Goal: Information Seeking & Learning: Learn about a topic

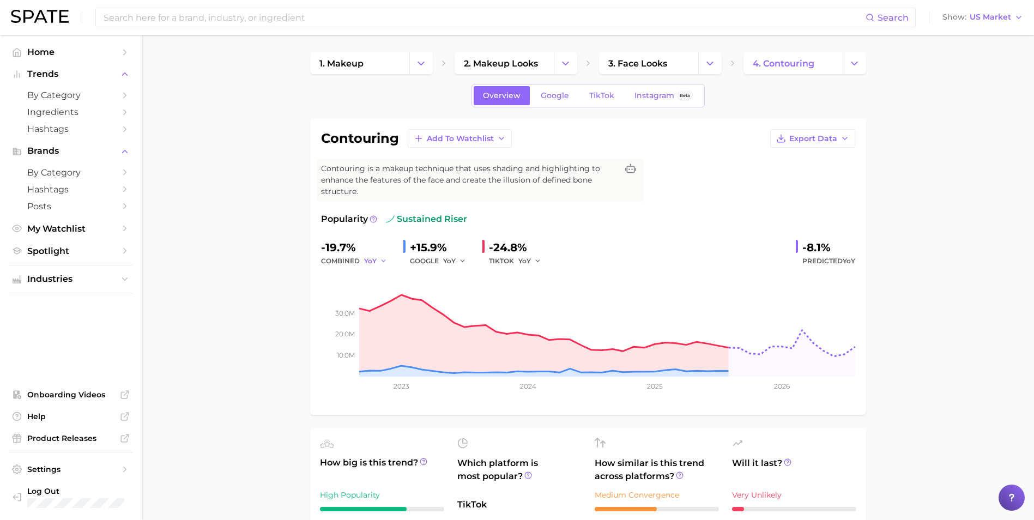
click at [382, 259] on icon "button" at bounding box center [384, 261] width 8 height 8
click at [380, 298] on span "QoQ" at bounding box center [379, 297] width 18 height 9
click at [462, 260] on icon "button" at bounding box center [463, 261] width 8 height 8
click at [461, 277] on span "YoY" at bounding box center [456, 278] width 14 height 9
click at [459, 259] on icon "button" at bounding box center [463, 261] width 8 height 8
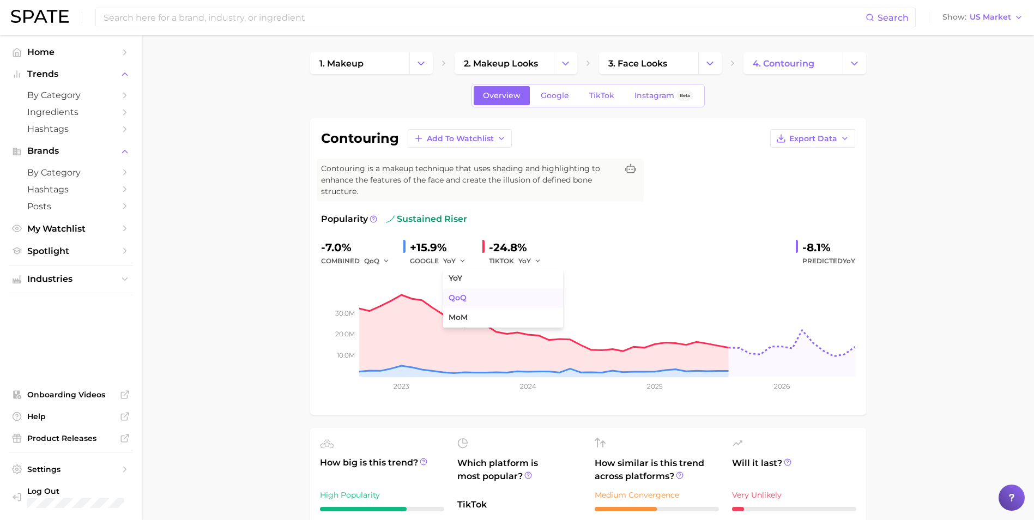
click at [459, 297] on span "QoQ" at bounding box center [458, 297] width 18 height 9
click at [459, 260] on button "QoQ" at bounding box center [456, 261] width 26 height 13
click at [459, 279] on span "YoY" at bounding box center [456, 278] width 14 height 9
click at [420, 72] on button "Change Category" at bounding box center [421, 63] width 23 height 22
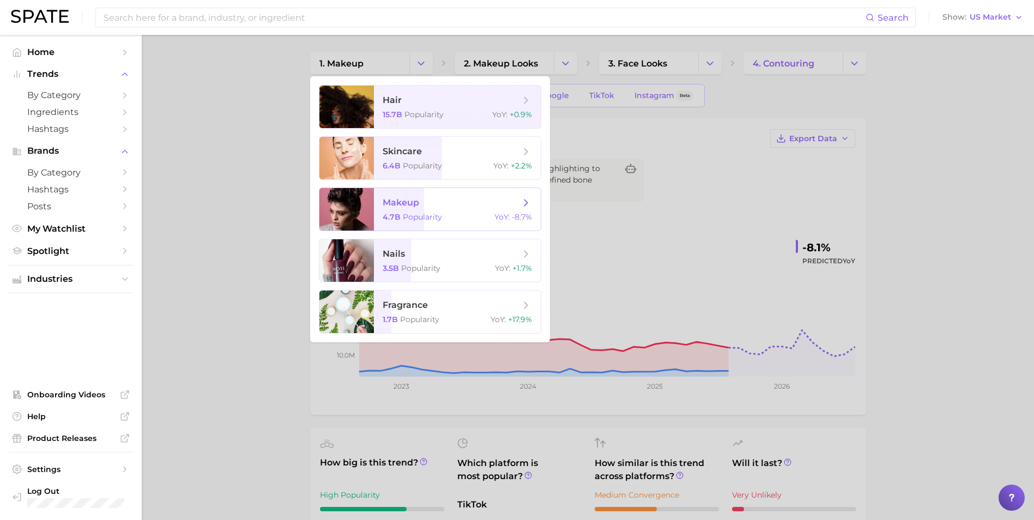
click at [455, 216] on div "4.7b Popularity YoY : -8.7%" at bounding box center [457, 217] width 149 height 10
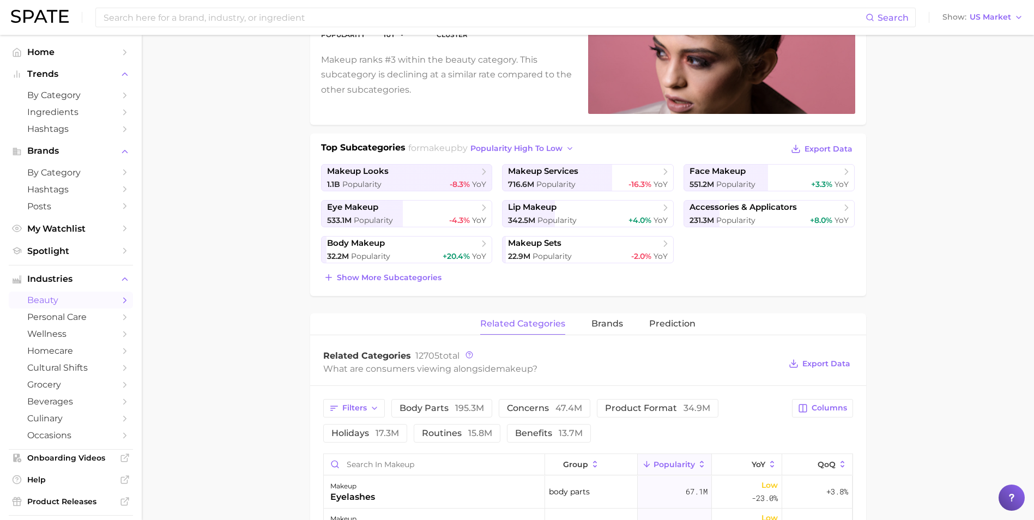
scroll to position [164, 0]
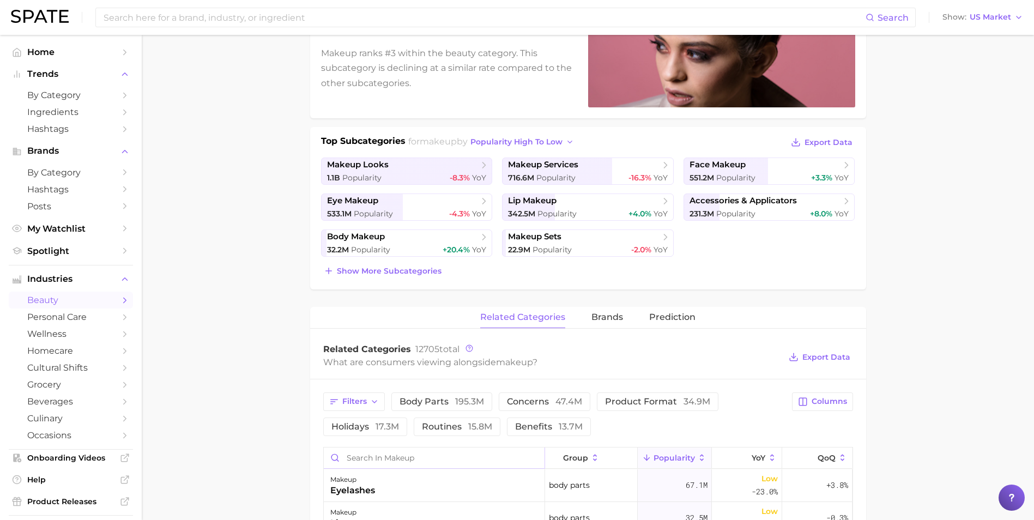
click at [412, 460] on input "Search in makeup" at bounding box center [434, 458] width 221 height 21
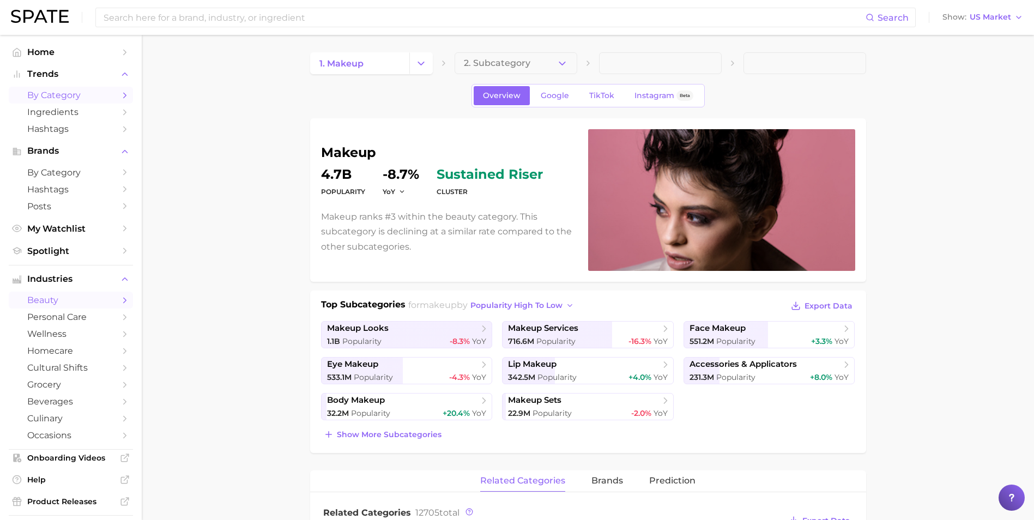
click at [59, 90] on span "by Category" at bounding box center [70, 95] width 87 height 10
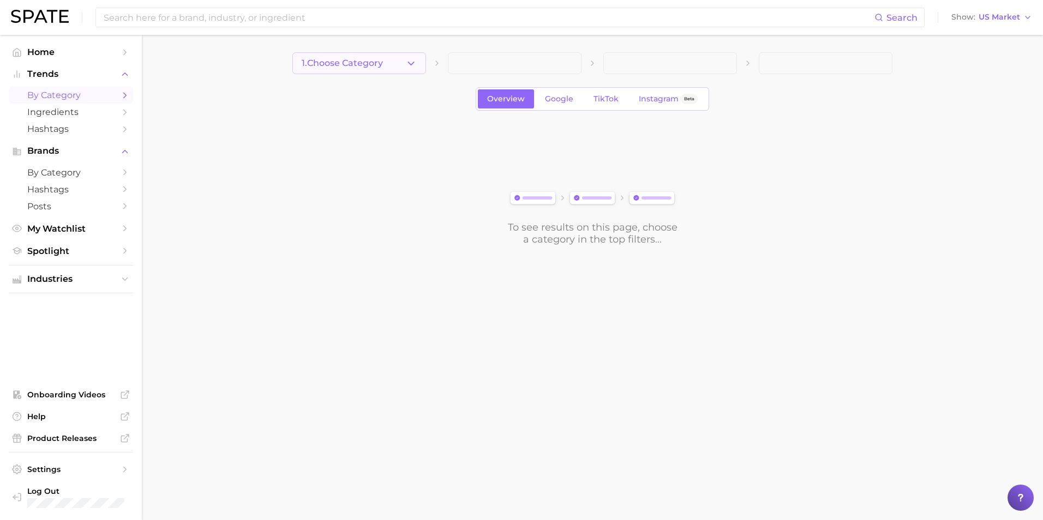
click at [333, 61] on span "1. Choose Category" at bounding box center [342, 63] width 81 height 10
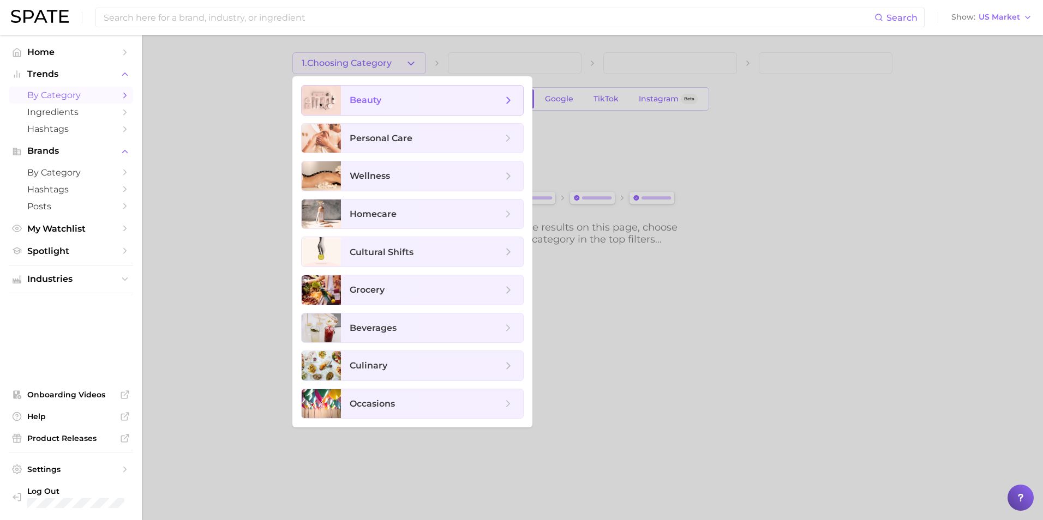
click at [421, 100] on span "beauty" at bounding box center [426, 100] width 153 height 12
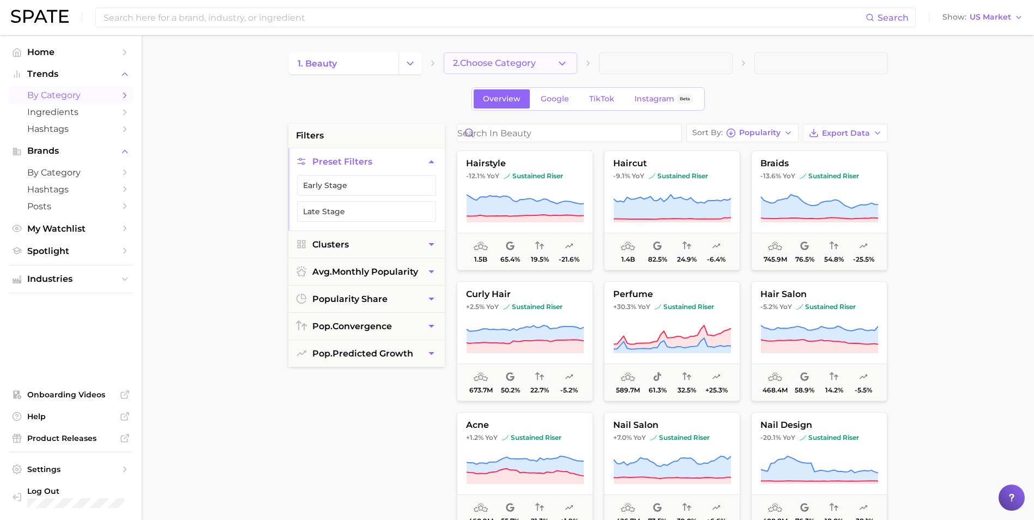
click at [470, 65] on span "2. Choose Category" at bounding box center [494, 63] width 83 height 10
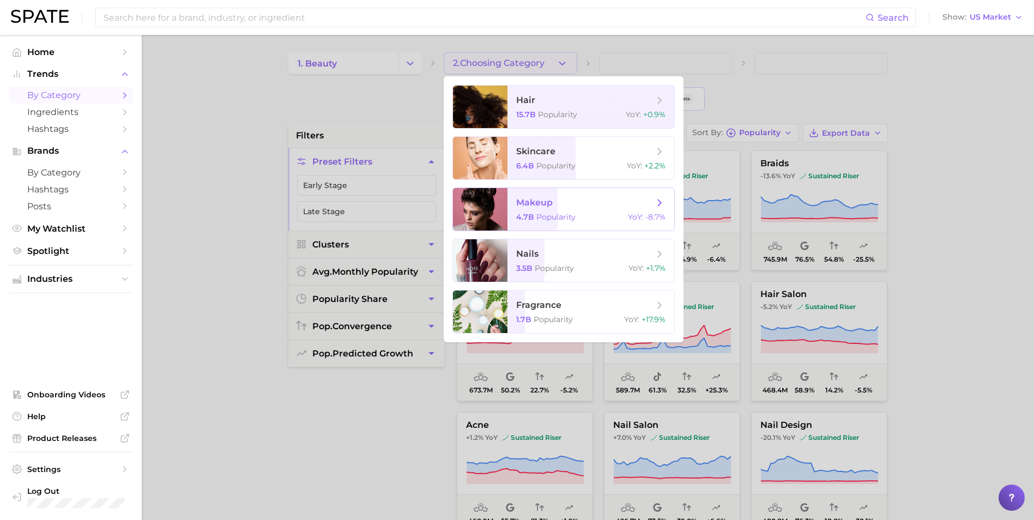
click at [561, 207] on span "makeup" at bounding box center [584, 203] width 137 height 12
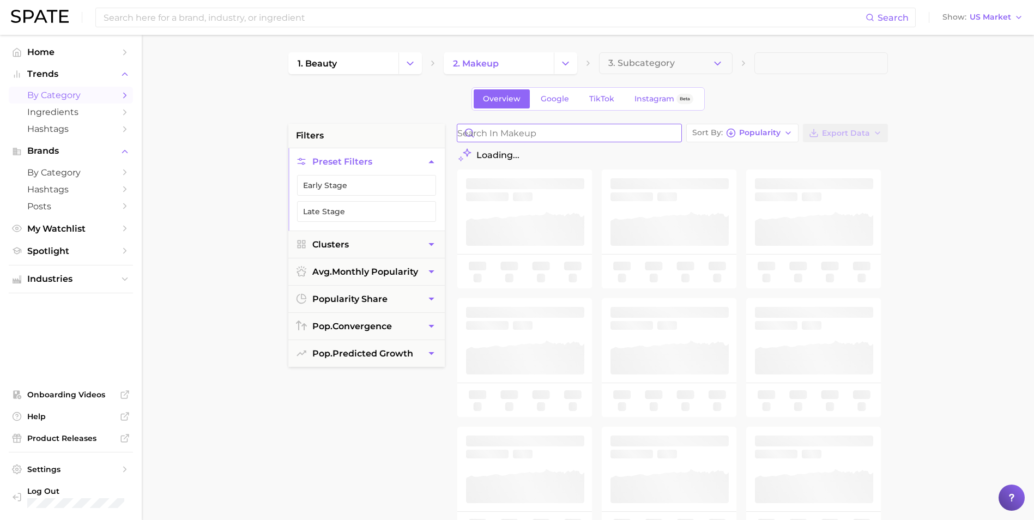
click at [537, 139] on input "Search in makeup" at bounding box center [569, 132] width 224 height 17
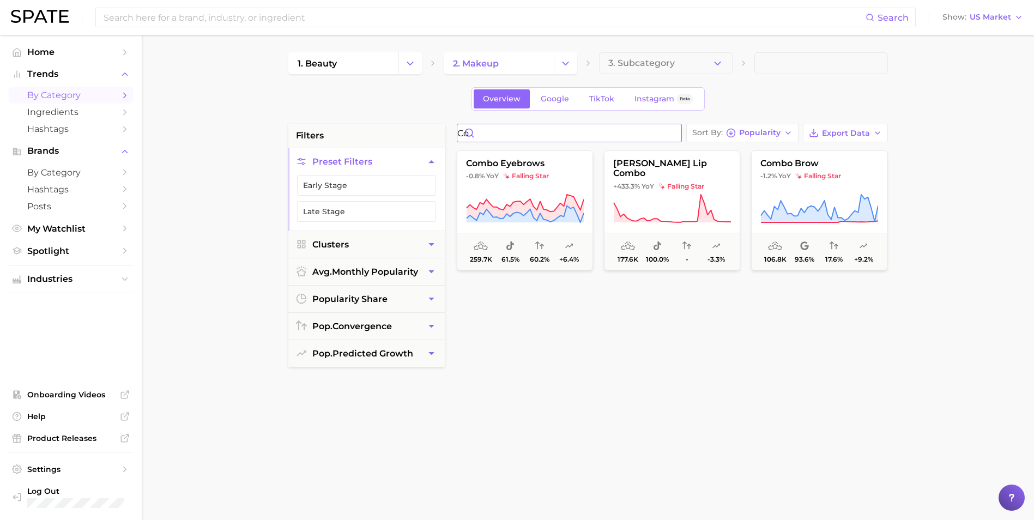
type input "c"
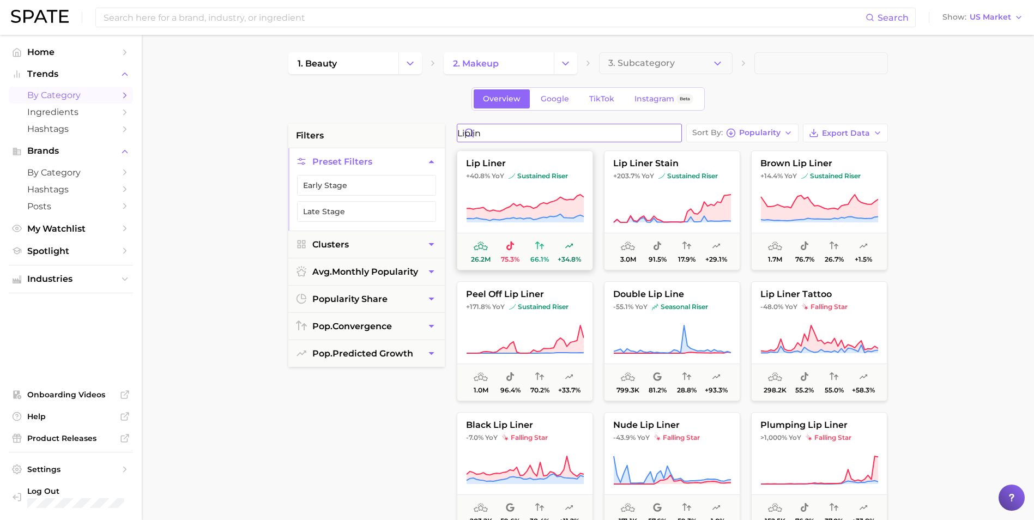
type input "liplin"
click at [520, 185] on button "lip liner +40.8% YoY sustained riser 26.2m 75.3% 66.1% +34.8%" at bounding box center [525, 210] width 136 height 120
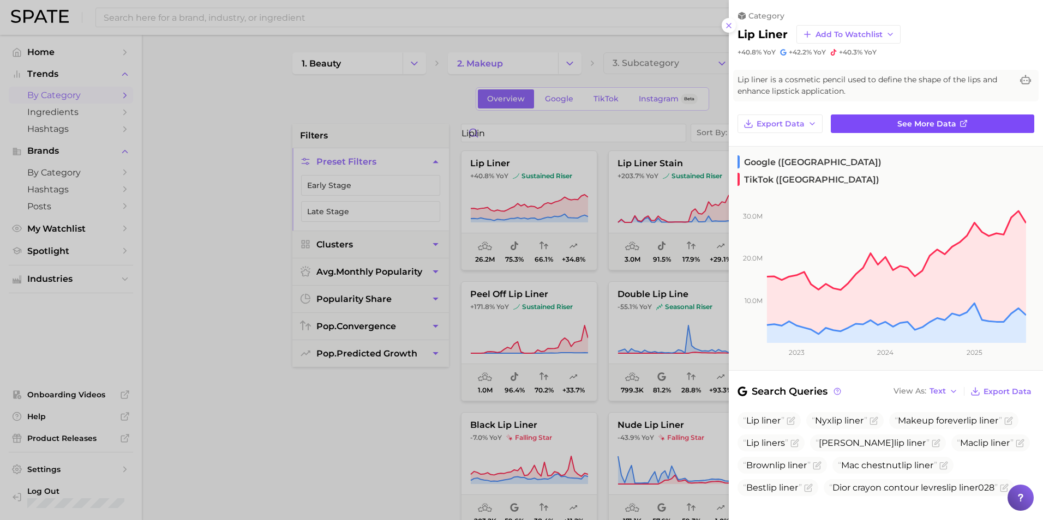
click at [916, 124] on span "See more data" at bounding box center [926, 123] width 59 height 9
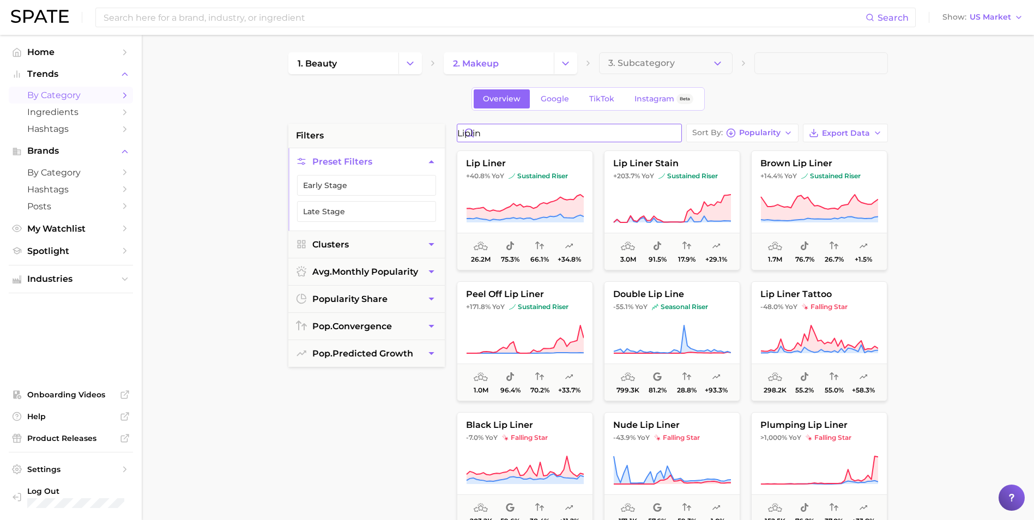
drag, startPoint x: 519, startPoint y: 132, endPoint x: 443, endPoint y: 122, distance: 75.9
click at [443, 122] on div "1. beauty 2. makeup 3. Subcategory Overview Google TikTok Instagram Beta filter…" at bounding box center [588, 429] width 600 height 755
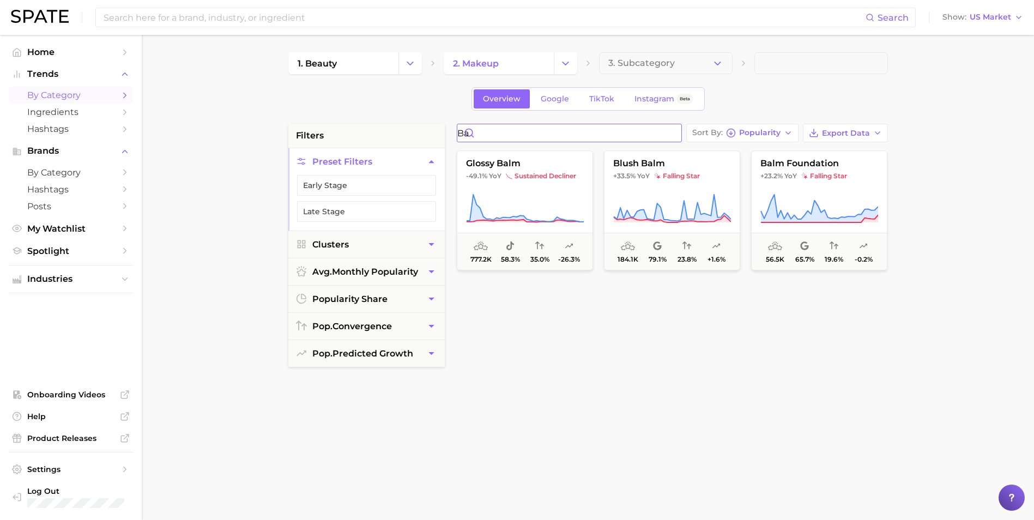
type input "b"
